Goal: Transaction & Acquisition: Download file/media

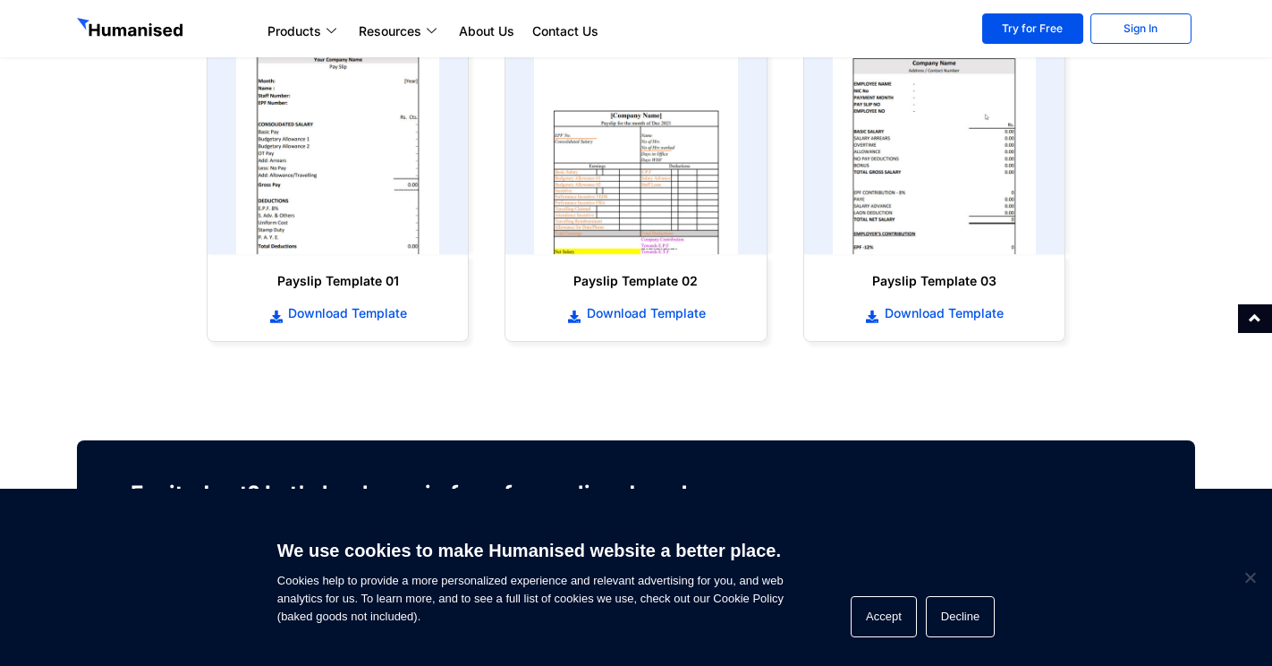
scroll to position [895, 0]
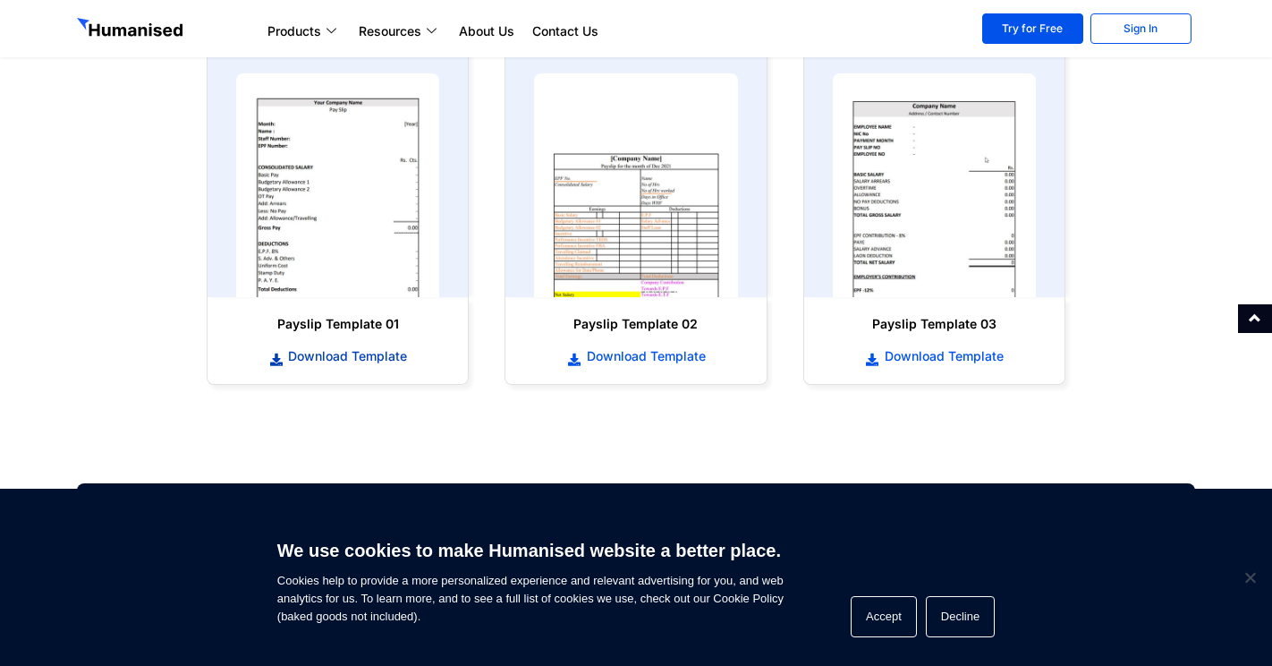
click at [330, 356] on span "Download Template" at bounding box center [345, 356] width 123 height 18
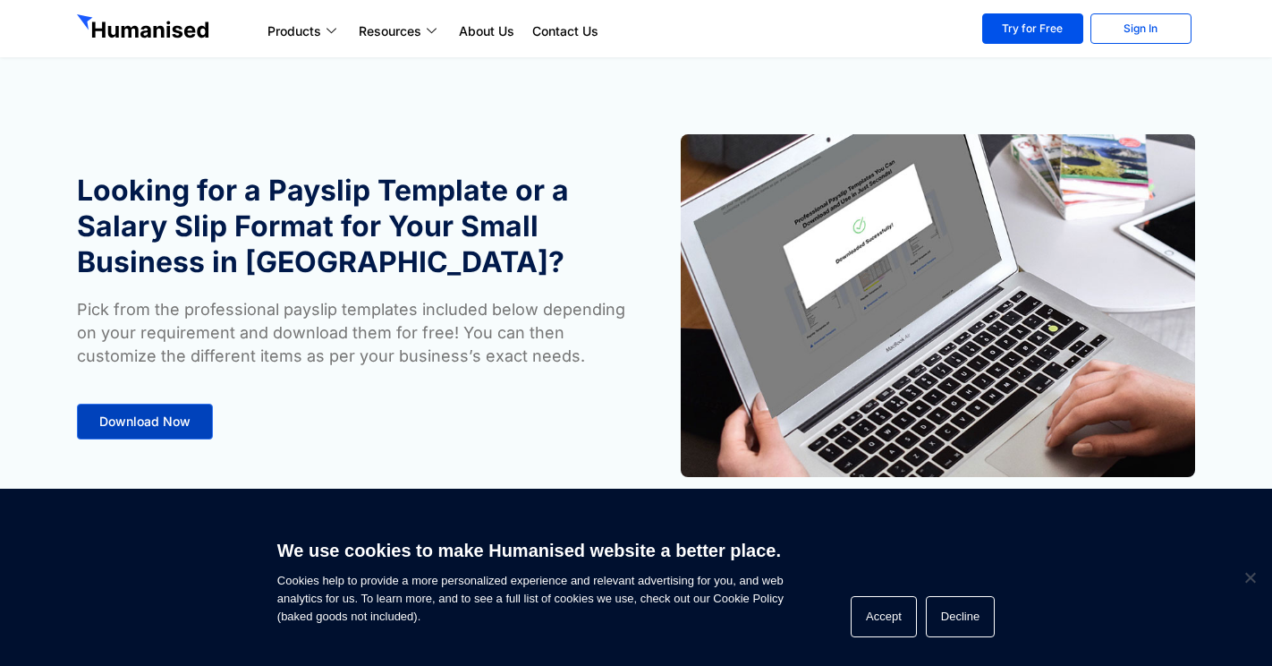
click at [143, 422] on span "Download Now" at bounding box center [144, 421] width 91 height 13
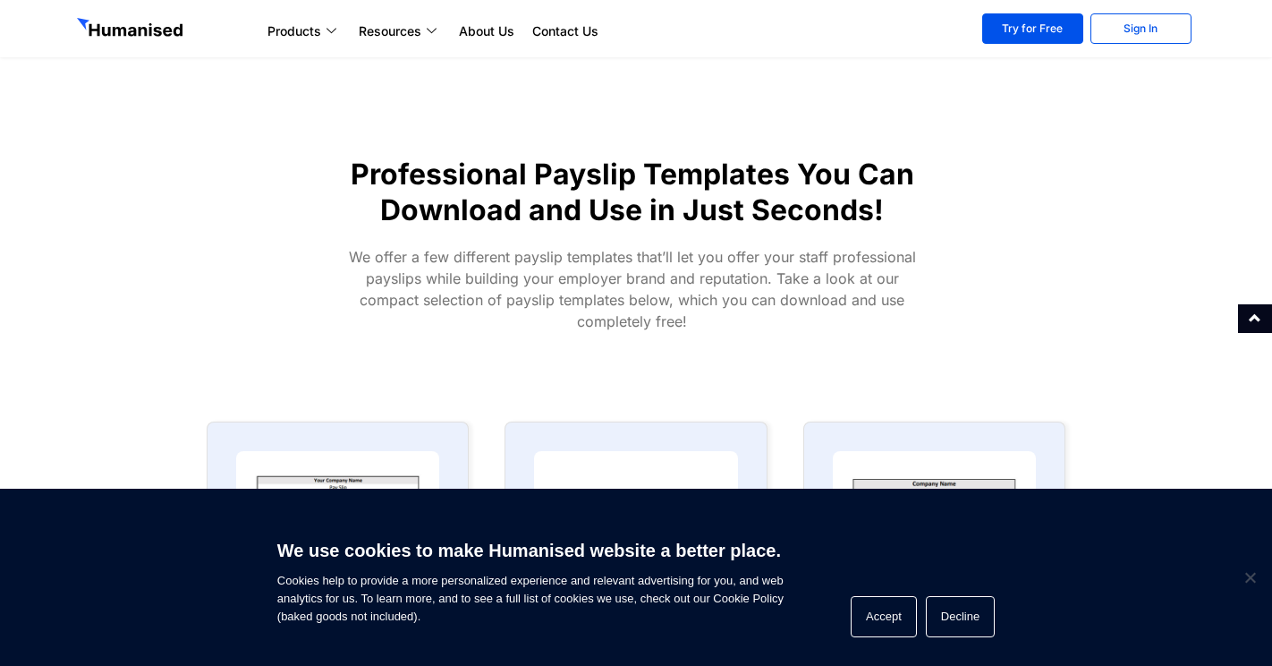
scroll to position [557, 0]
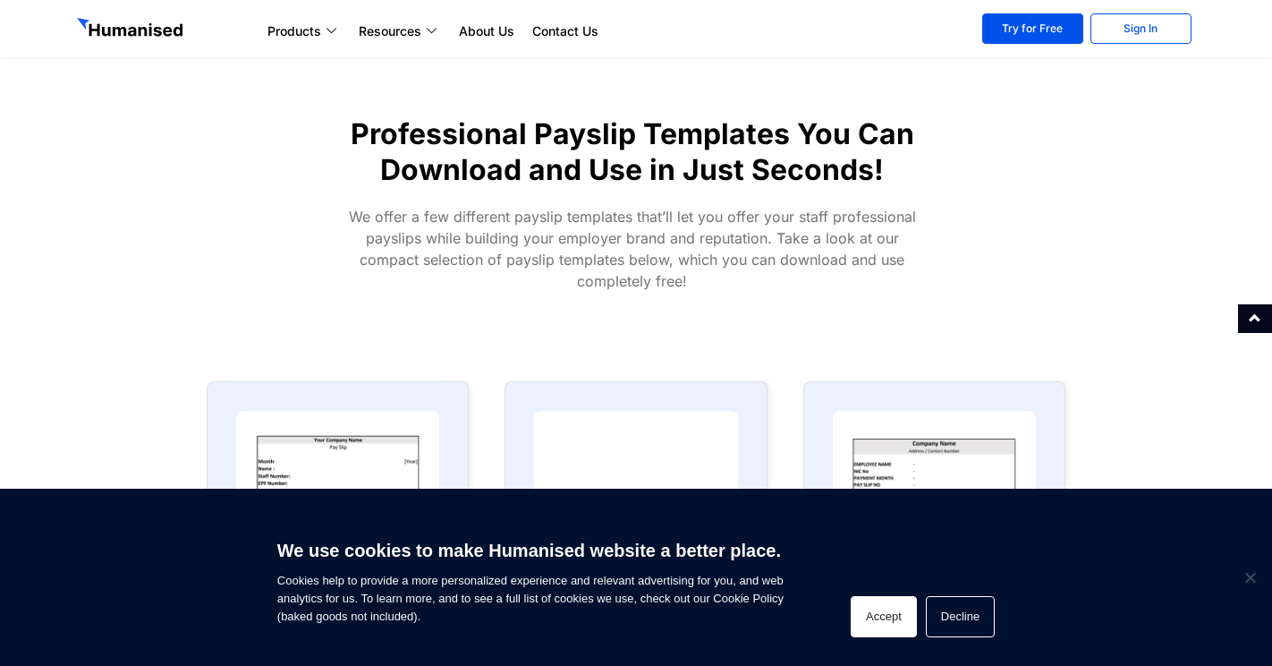
click at [894, 630] on button "Accept" at bounding box center [884, 616] width 66 height 41
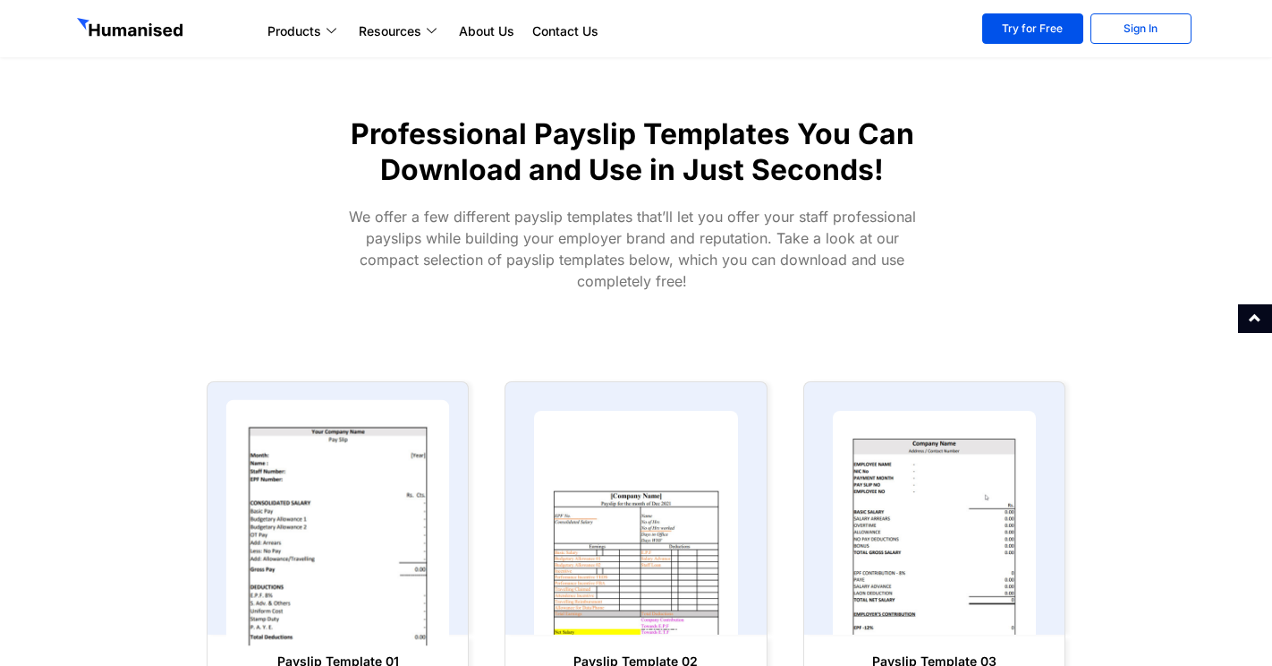
scroll to position [915, 0]
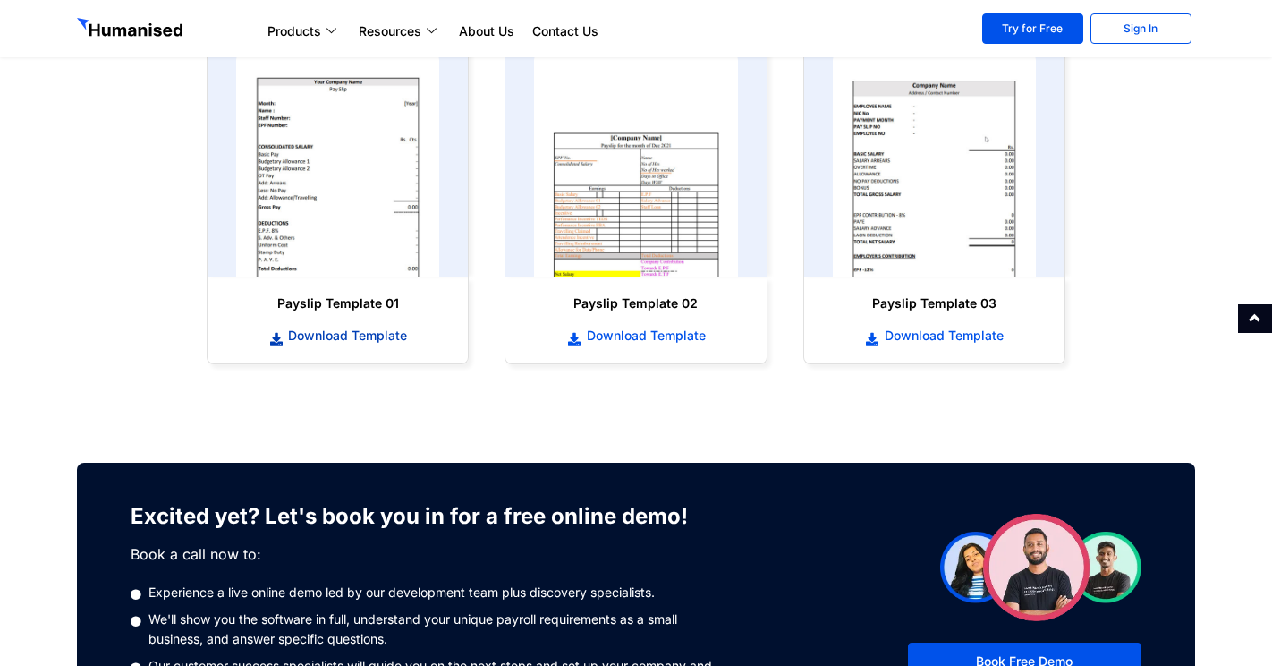
click at [344, 335] on span "Download Template" at bounding box center [345, 336] width 123 height 18
